Goal: Task Accomplishment & Management: Use online tool/utility

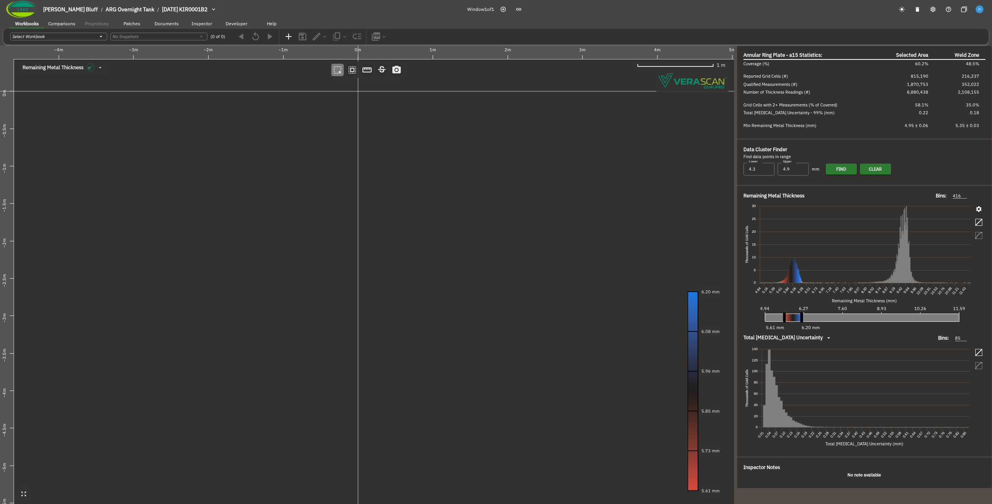
drag, startPoint x: 404, startPoint y: 244, endPoint x: 266, endPoint y: 243, distance: 138.3
click at [266, 243] on canvas at bounding box center [367, 274] width 734 height 458
click at [238, 164] on canvas at bounding box center [367, 274] width 734 height 458
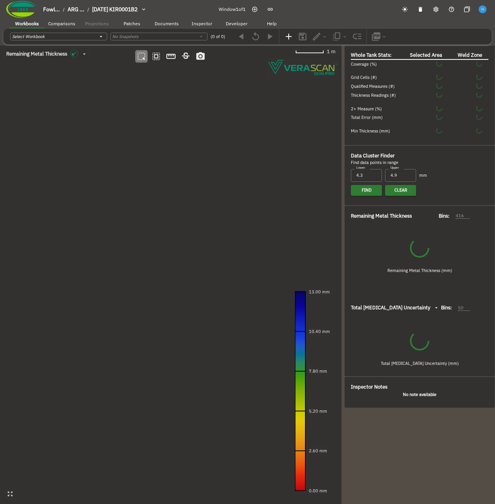
type input "535"
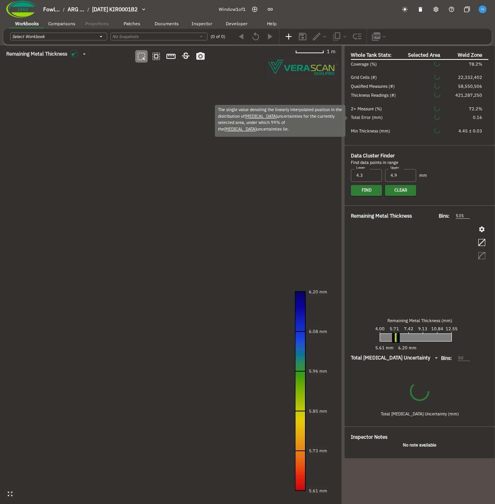
type input "93"
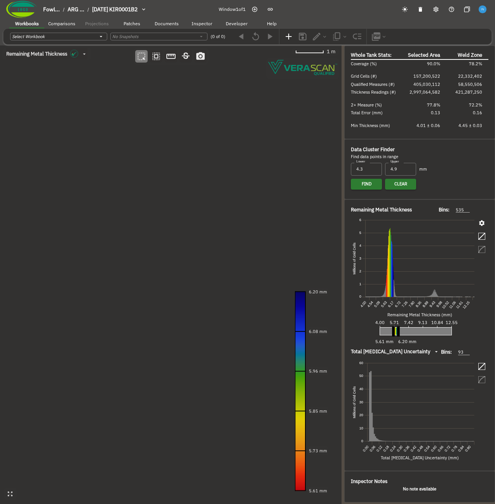
drag, startPoint x: 80, startPoint y: 195, endPoint x: 183, endPoint y: 184, distance: 103.6
click at [183, 184] on canvas at bounding box center [170, 274] width 341 height 458
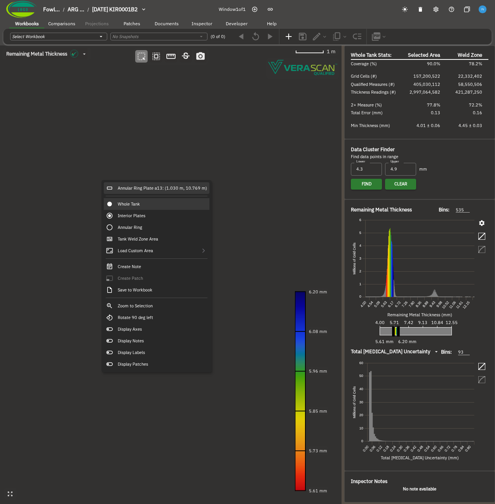
click at [172, 185] on div "Annular Ring Plate a13: (1.030 m, 10.769 m)" at bounding box center [157, 188] width 106 height 12
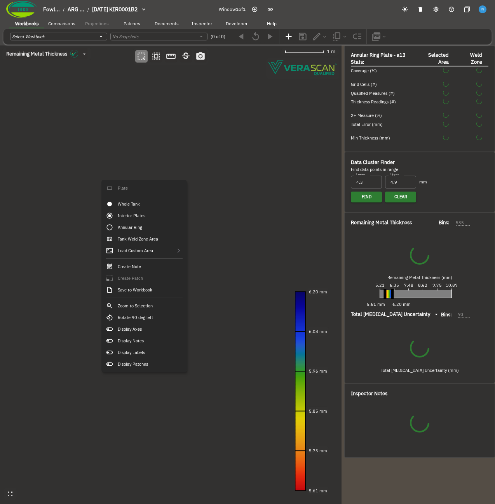
type input "73"
type input "356"
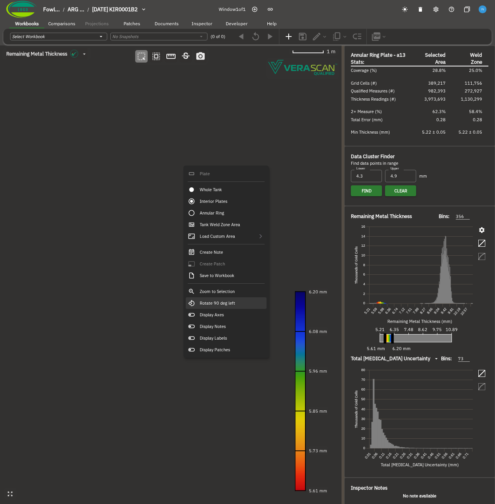
click at [231, 304] on div "Rotate 90 deg left" at bounding box center [226, 303] width 81 height 12
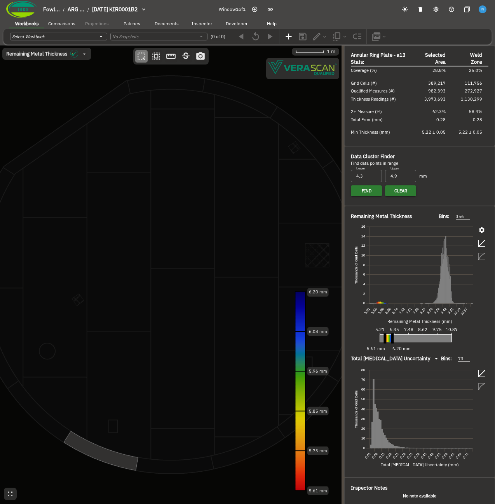
drag, startPoint x: 156, startPoint y: 262, endPoint x: 217, endPoint y: 134, distance: 141.6
click at [217, 134] on canvas at bounding box center [170, 274] width 341 height 458
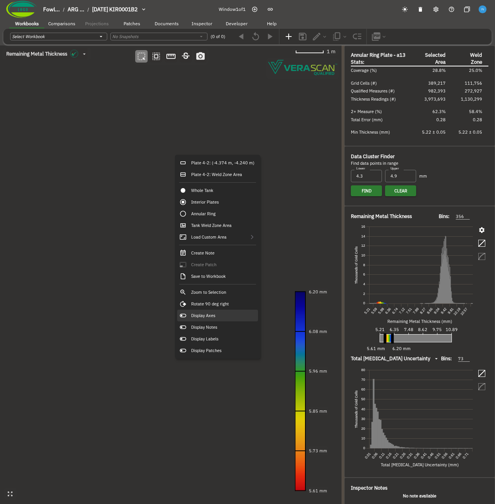
click at [227, 318] on div "Display Axes" at bounding box center [217, 316] width 81 height 12
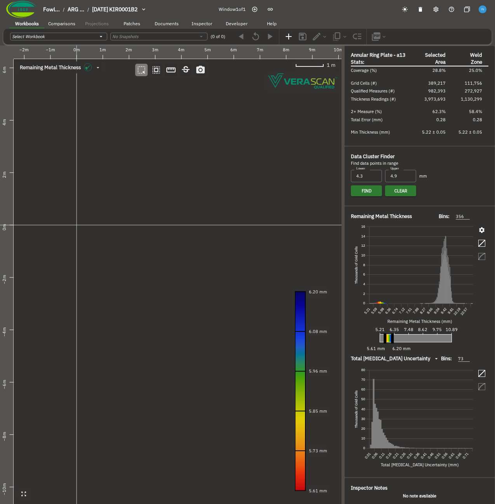
drag, startPoint x: 155, startPoint y: 162, endPoint x: 164, endPoint y: 275, distance: 114.1
click at [164, 275] on canvas at bounding box center [170, 274] width 341 height 458
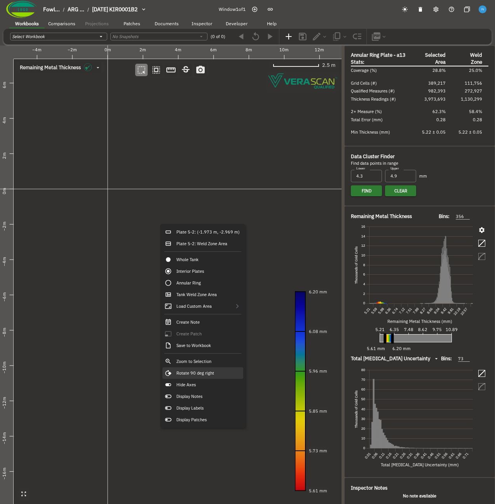
click at [218, 373] on div "Rotate 90 deg right" at bounding box center [202, 373] width 81 height 12
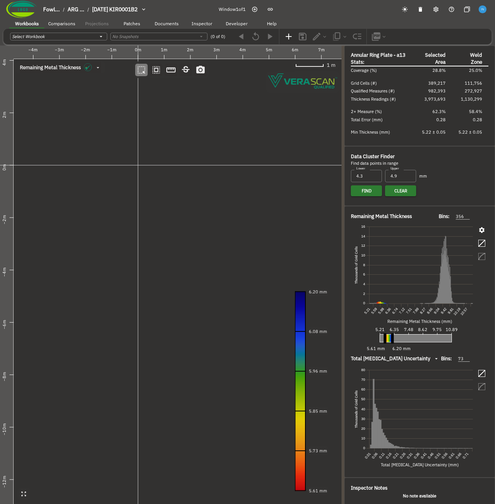
drag, startPoint x: 63, startPoint y: 212, endPoint x: 198, endPoint y: 209, distance: 135.2
click at [198, 209] on canvas at bounding box center [170, 274] width 341 height 458
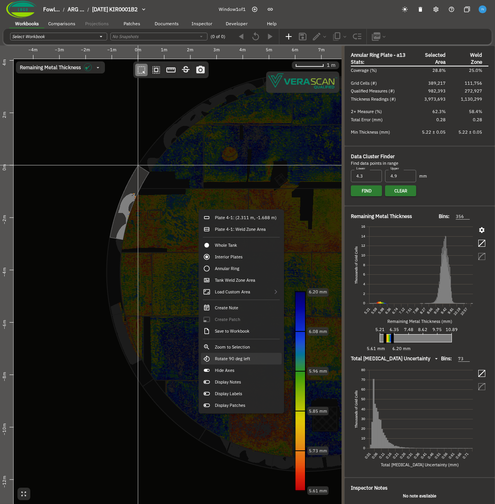
click at [252, 354] on div "Rotate 90 deg left" at bounding box center [241, 359] width 81 height 12
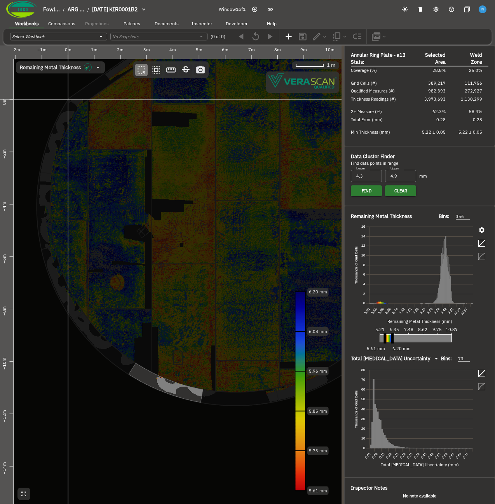
drag, startPoint x: 115, startPoint y: 291, endPoint x: 180, endPoint y: 222, distance: 94.2
click at [180, 222] on canvas at bounding box center [170, 274] width 341 height 458
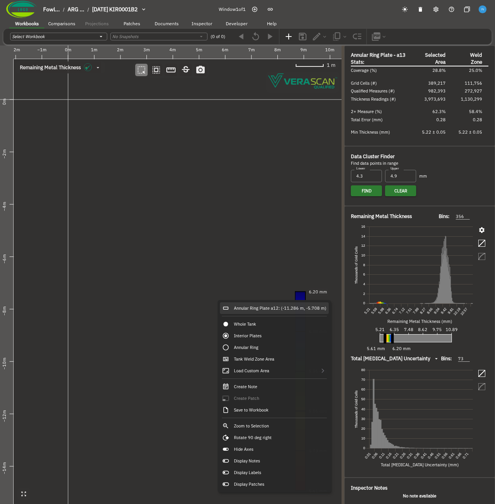
click at [265, 306] on div "Annular Ring Plate a12: (-11.286 m, -5.708 m)" at bounding box center [274, 308] width 109 height 12
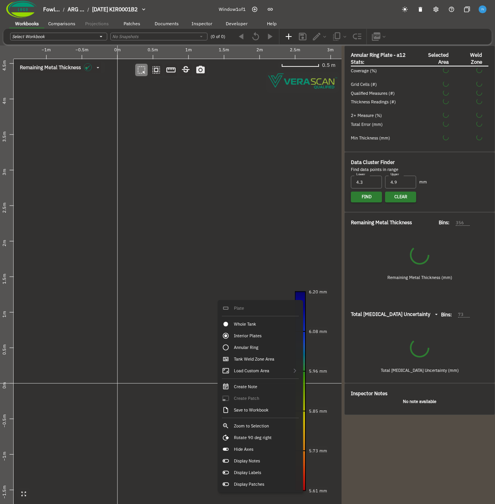
type input "62"
type input "363"
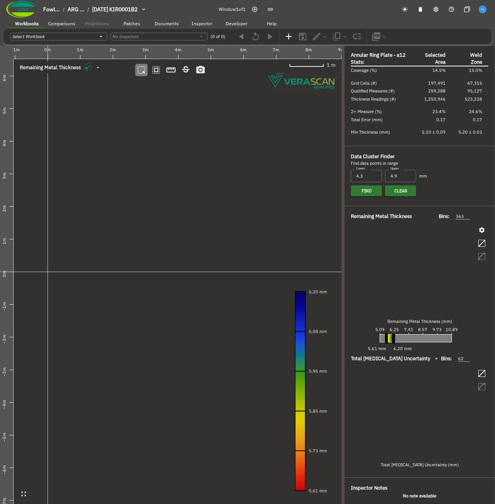
drag, startPoint x: 63, startPoint y: 260, endPoint x: 157, endPoint y: 271, distance: 95.1
click at [190, 269] on canvas at bounding box center [170, 274] width 341 height 458
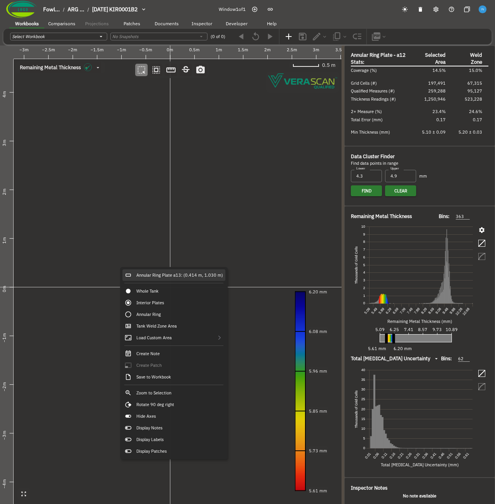
click at [151, 277] on div "Annular Ring Plate a13: (0.414 m, 1.030 m)" at bounding box center [173, 275] width 103 height 12
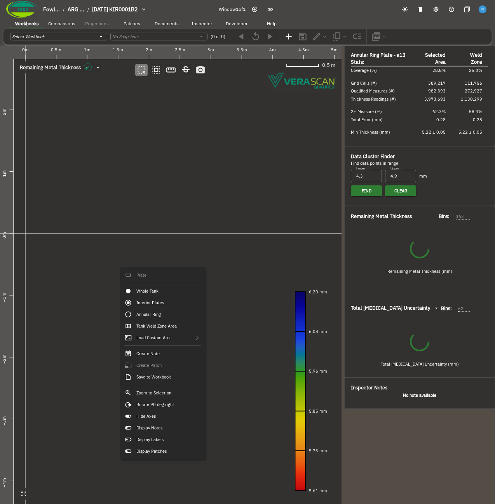
type input "73"
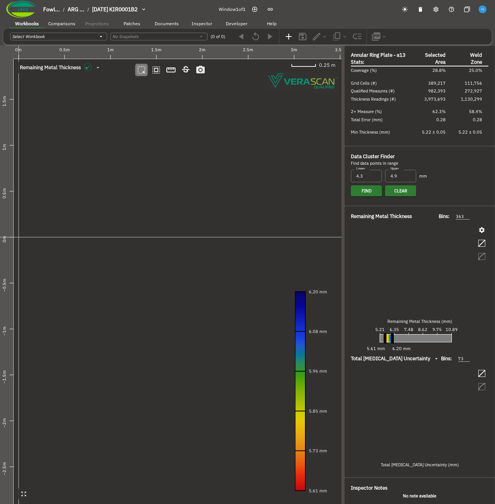
type input "356"
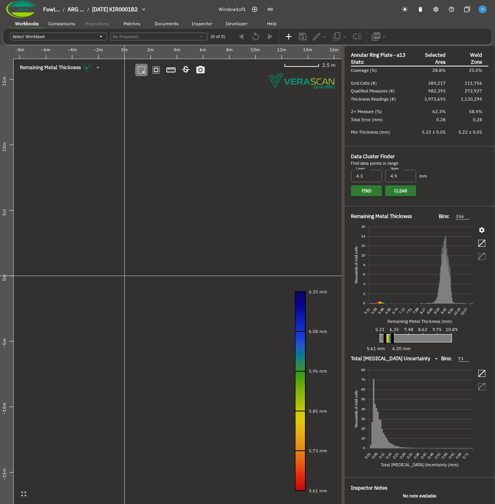
drag, startPoint x: 202, startPoint y: 246, endPoint x: 159, endPoint y: 256, distance: 44.3
click at [159, 256] on canvas at bounding box center [170, 274] width 341 height 458
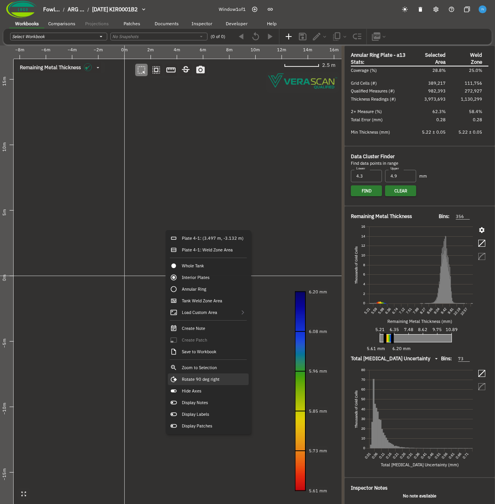
click at [229, 374] on div "Rotate 90 deg right" at bounding box center [208, 379] width 81 height 12
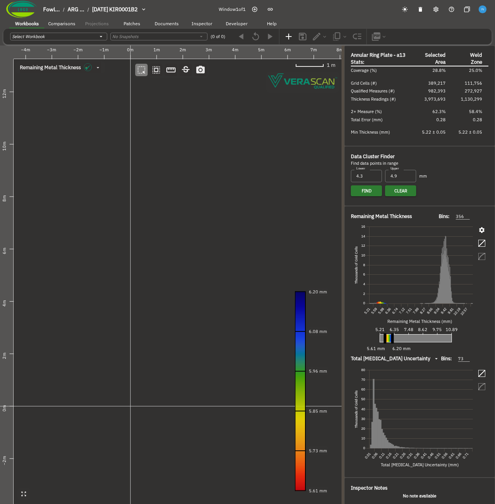
drag, startPoint x: 114, startPoint y: 266, endPoint x: 181, endPoint y: 230, distance: 75.8
click at [181, 230] on canvas at bounding box center [170, 274] width 341 height 458
click at [27, 496] on button "button" at bounding box center [23, 493] width 13 height 13
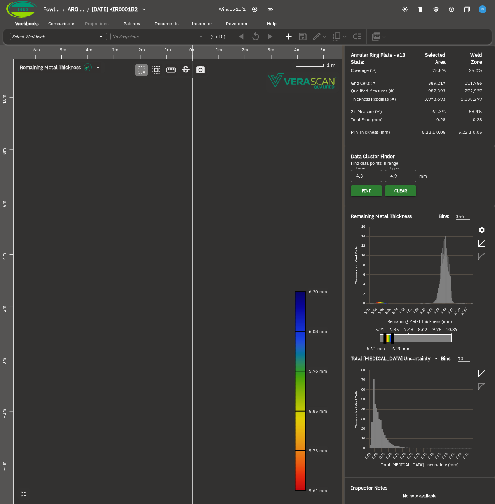
drag, startPoint x: 168, startPoint y: 296, endPoint x: 230, endPoint y: 248, distance: 78.2
click at [230, 248] on canvas at bounding box center [170, 274] width 341 height 458
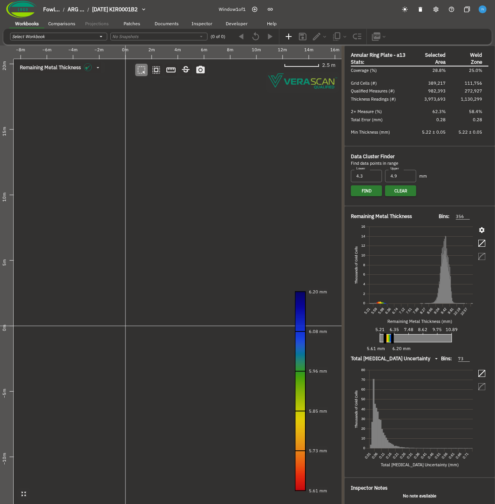
click at [137, 284] on canvas at bounding box center [170, 274] width 341 height 458
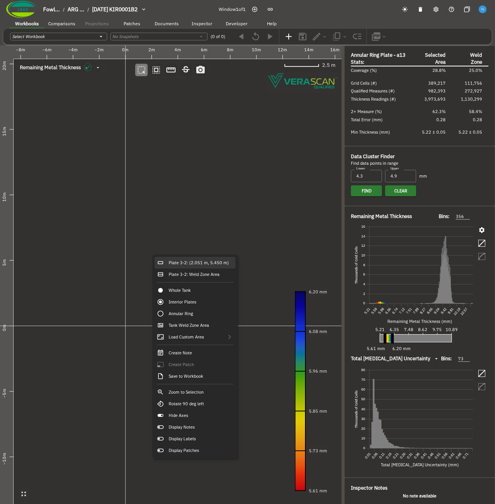
click at [180, 263] on div "Plate 3-2: (2.051 m, 5.450 m)" at bounding box center [195, 263] width 81 height 12
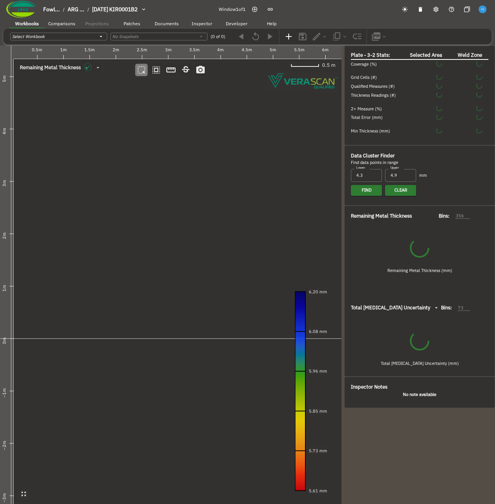
type input "60"
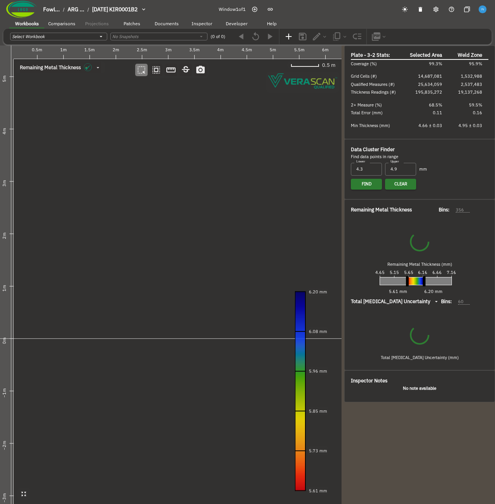
type input "157"
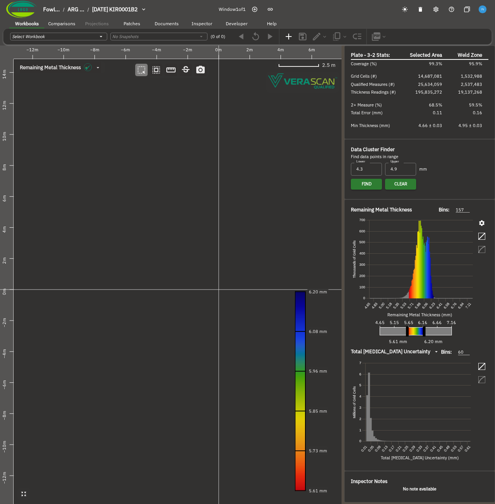
drag, startPoint x: 181, startPoint y: 305, endPoint x: 268, endPoint y: 280, distance: 91.2
click at [268, 280] on canvas at bounding box center [170, 274] width 341 height 458
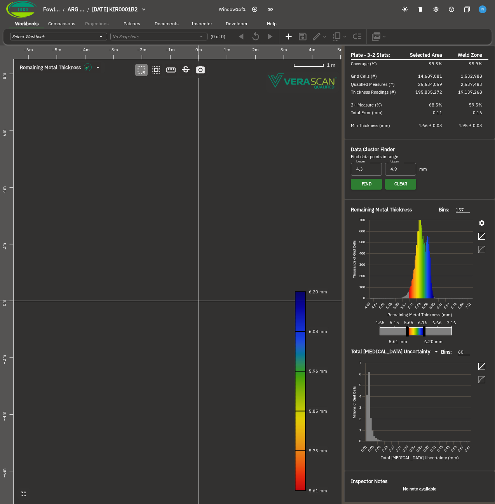
drag, startPoint x: 220, startPoint y: 279, endPoint x: 193, endPoint y: 279, distance: 27.2
click at [193, 279] on canvas at bounding box center [170, 274] width 341 height 458
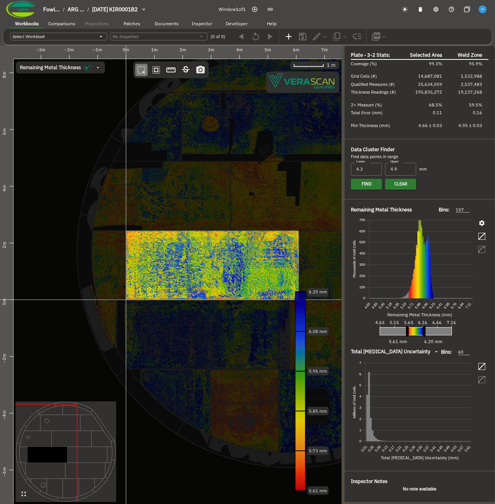
drag, startPoint x: 221, startPoint y: 279, endPoint x: 147, endPoint y: 277, distance: 73.4
click at [147, 277] on canvas at bounding box center [170, 274] width 341 height 458
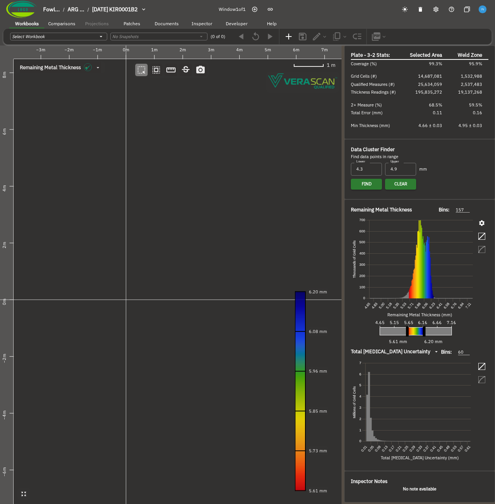
click at [90, 12] on ol "Fowl... / ARG ... / [DATE] KIR0001B2" at bounding box center [90, 9] width 94 height 8
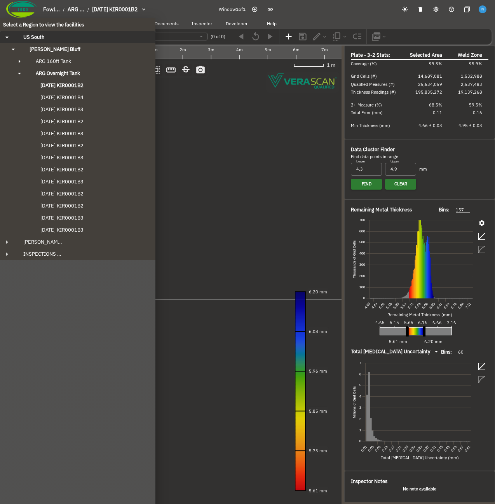
click at [47, 42] on button "US South" at bounding box center [77, 37] width 155 height 12
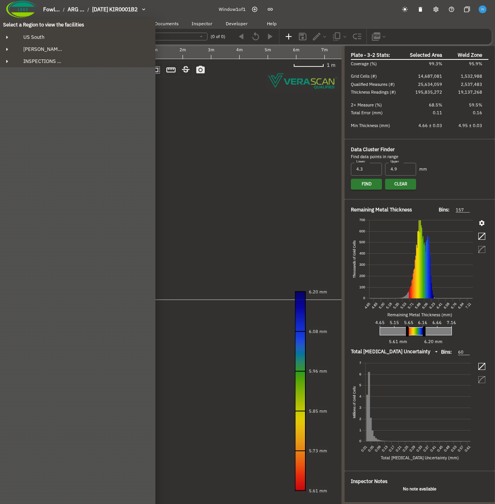
click at [32, 9] on div "Select a Region to view the facilities [GEOGRAPHIC_DATA] [GEOGRAPHIC_DATA]'s Bl…" at bounding box center [247, 252] width 495 height 504
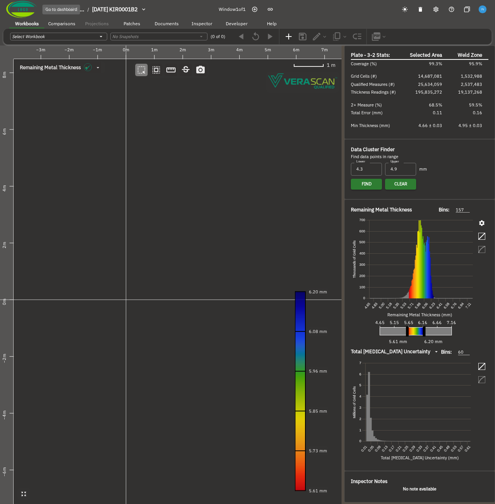
click at [32, 9] on img at bounding box center [21, 9] width 31 height 17
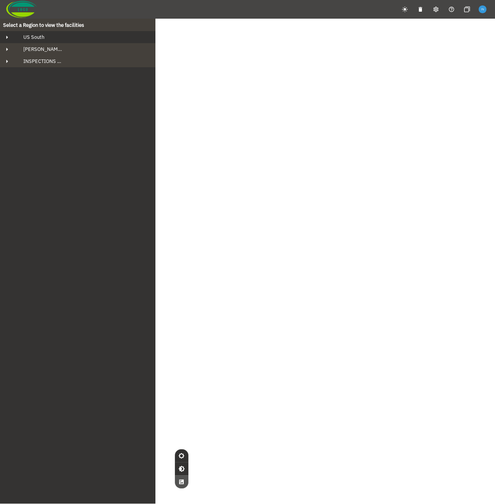
click at [42, 39] on span "US South" at bounding box center [30, 37] width 27 height 7
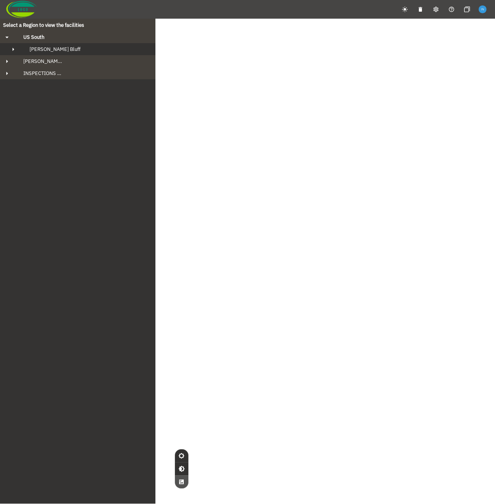
click at [56, 54] on button "[PERSON_NAME] Bluff" at bounding box center [77, 49] width 155 height 12
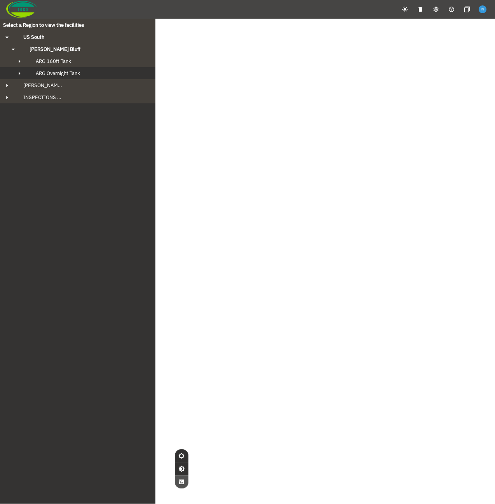
click at [74, 73] on span "ARG Overnight Tank" at bounding box center [58, 73] width 44 height 7
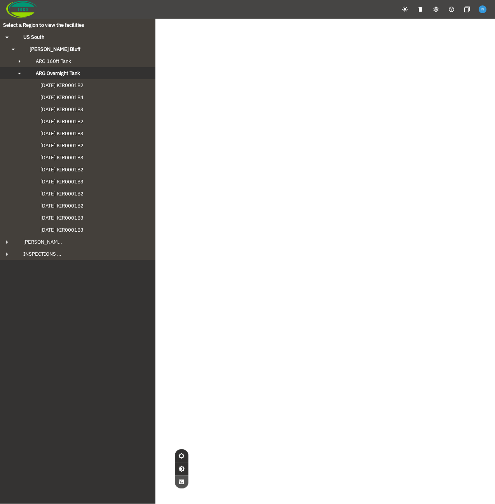
click at [74, 71] on span "ARG Overnight Tank" at bounding box center [58, 73] width 44 height 7
